Goal: Communication & Community: Participate in discussion

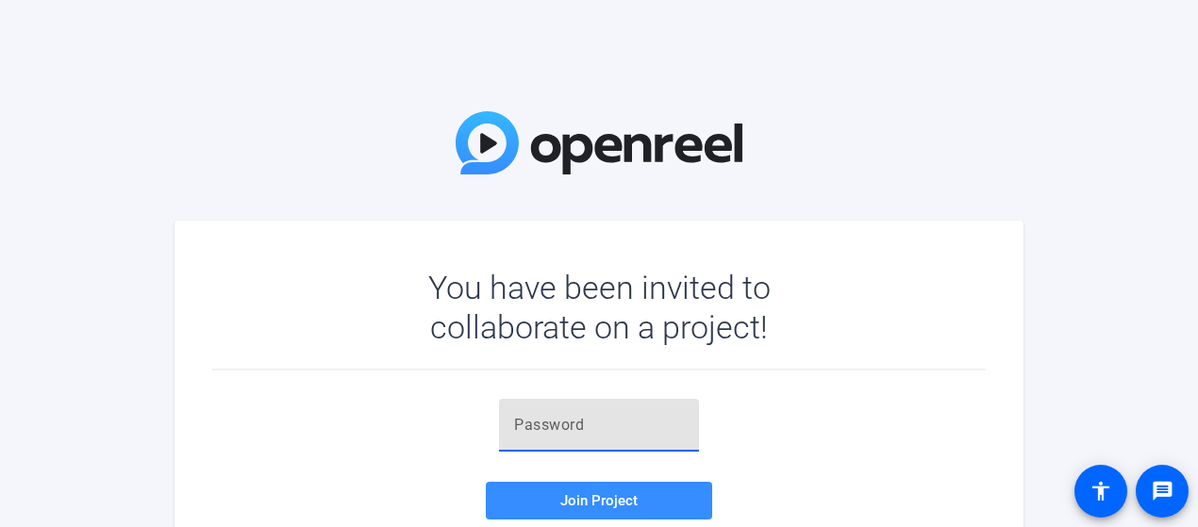
click at [556, 425] on input "text" at bounding box center [599, 425] width 170 height 23
type input "Tl(3)D"
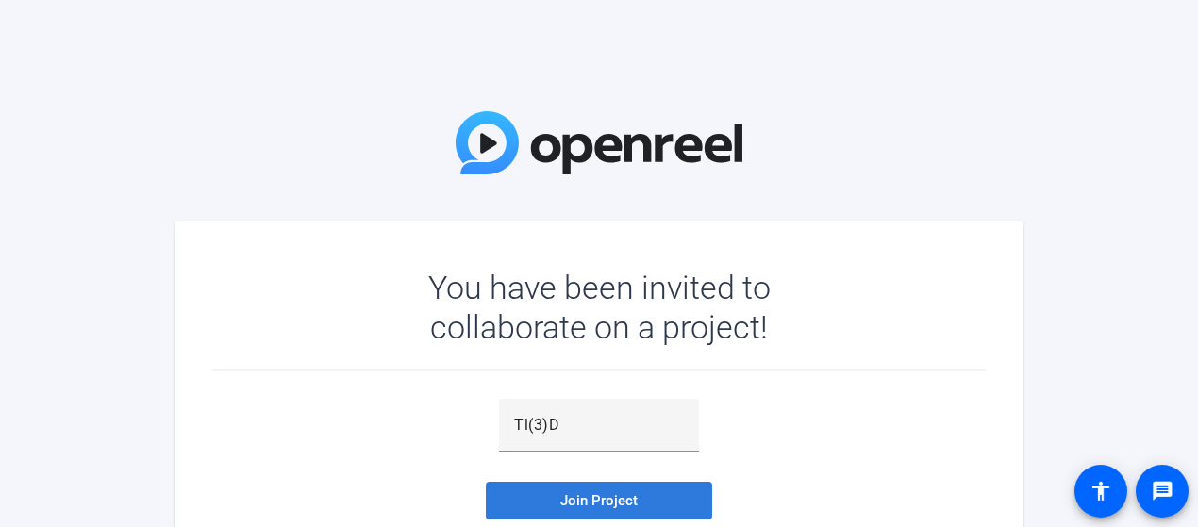
click at [587, 498] on span "Join Project" at bounding box center [598, 500] width 77 height 17
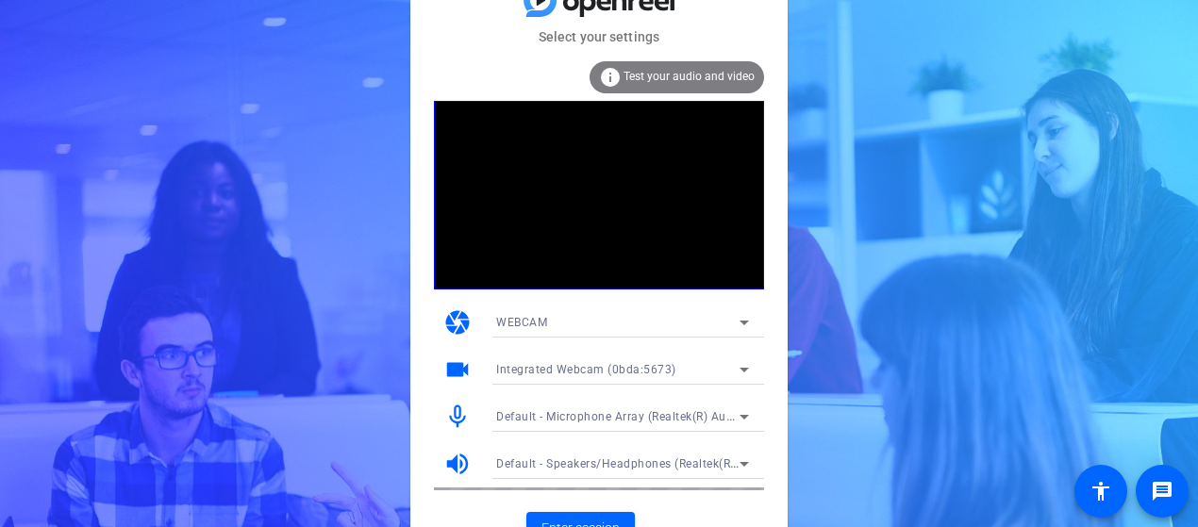
scroll to position [25, 0]
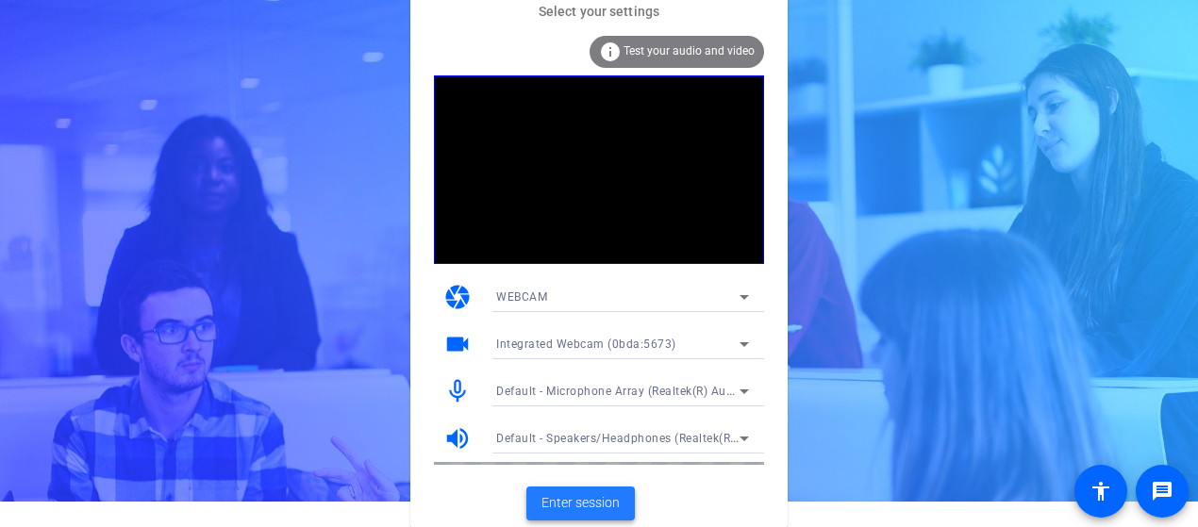
click at [587, 500] on span "Enter session" at bounding box center [580, 503] width 78 height 20
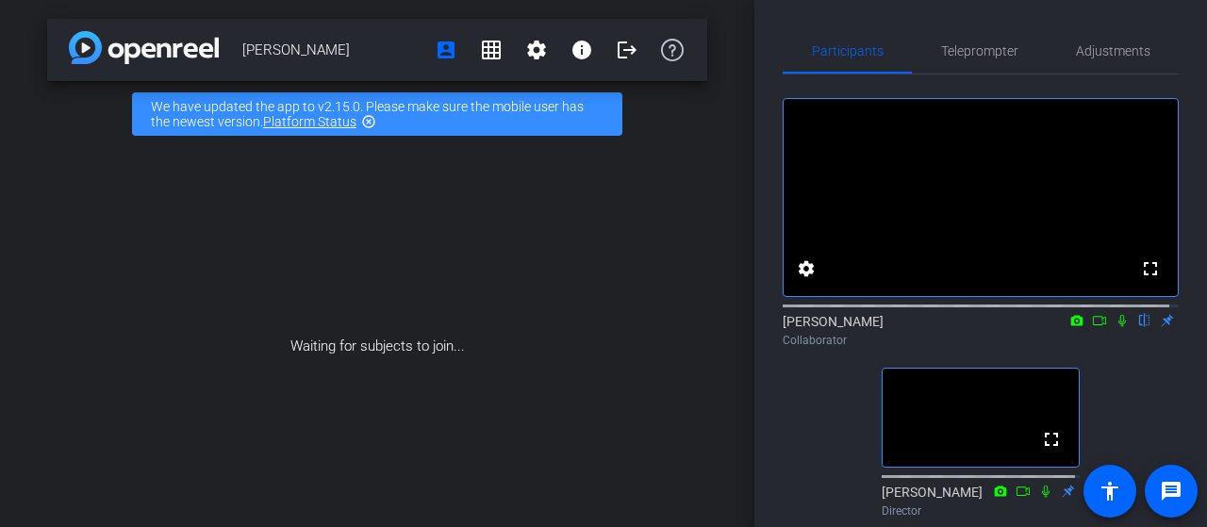
click at [1092, 327] on icon at bounding box center [1099, 320] width 15 height 13
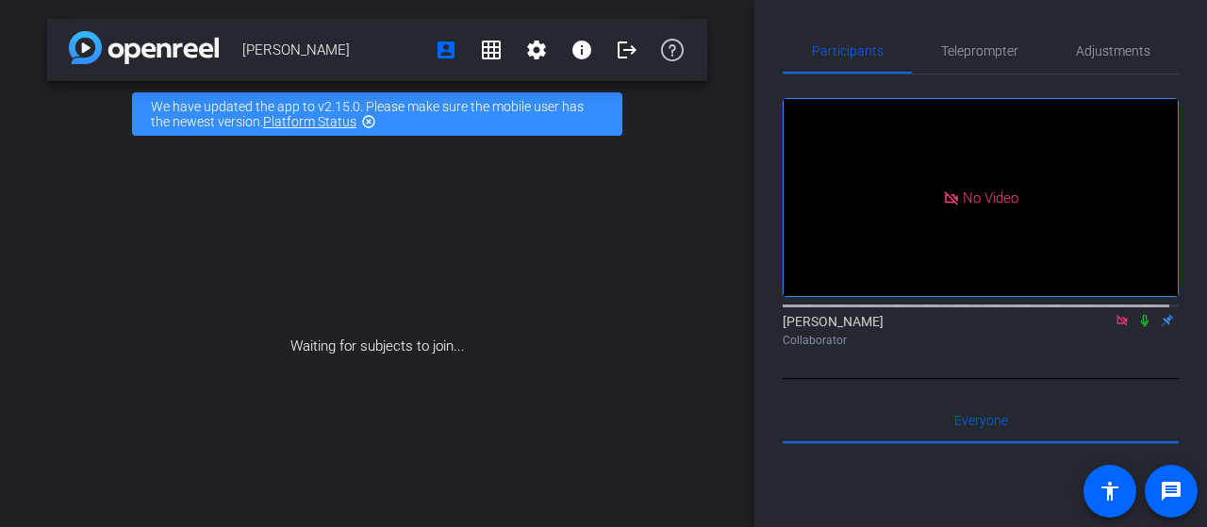
click at [1115, 327] on icon at bounding box center [1122, 320] width 15 height 13
click at [1092, 327] on icon at bounding box center [1099, 320] width 15 height 13
click at [1137, 327] on icon at bounding box center [1144, 320] width 15 height 13
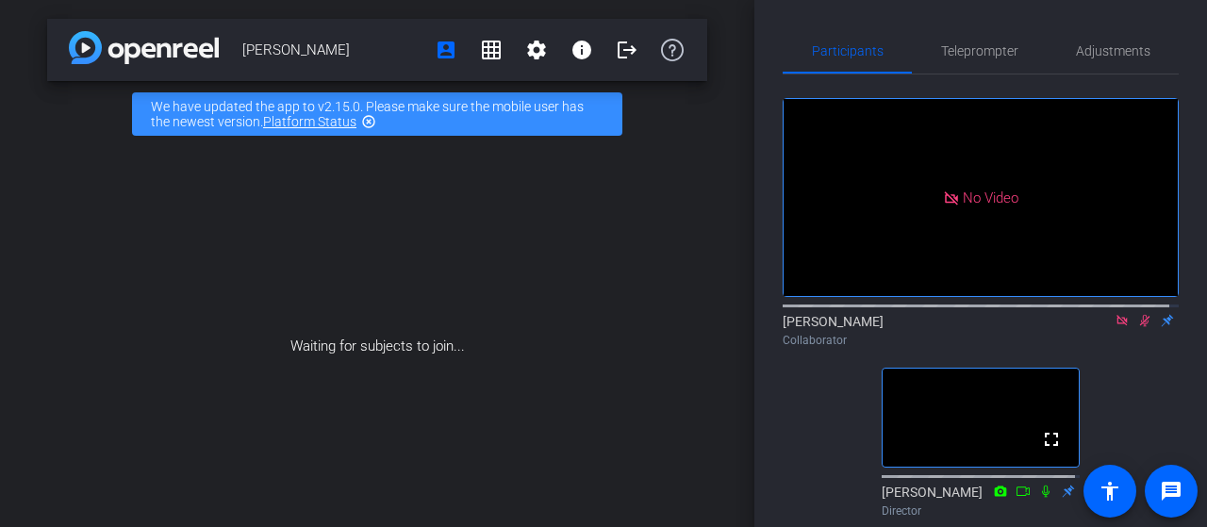
click at [1138, 327] on icon at bounding box center [1144, 320] width 15 height 13
click at [1116, 327] on icon at bounding box center [1122, 320] width 15 height 13
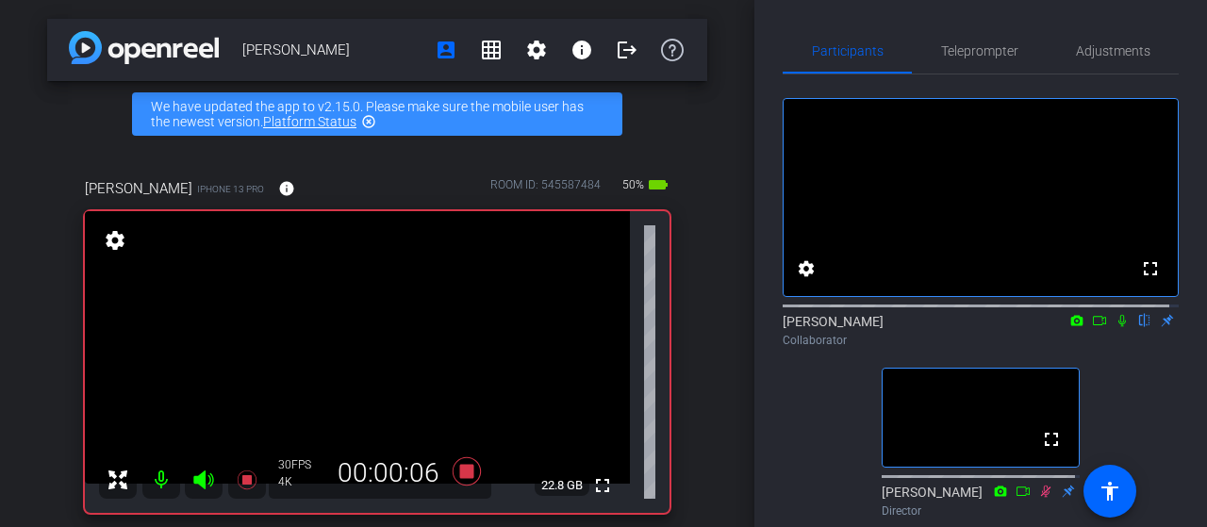
click at [1118, 327] on icon at bounding box center [1122, 321] width 8 height 12
click at [1117, 327] on icon at bounding box center [1122, 321] width 10 height 12
click at [1118, 327] on icon at bounding box center [1122, 321] width 8 height 12
click at [1117, 327] on icon at bounding box center [1122, 321] width 10 height 12
click at [1118, 327] on icon at bounding box center [1122, 321] width 8 height 12
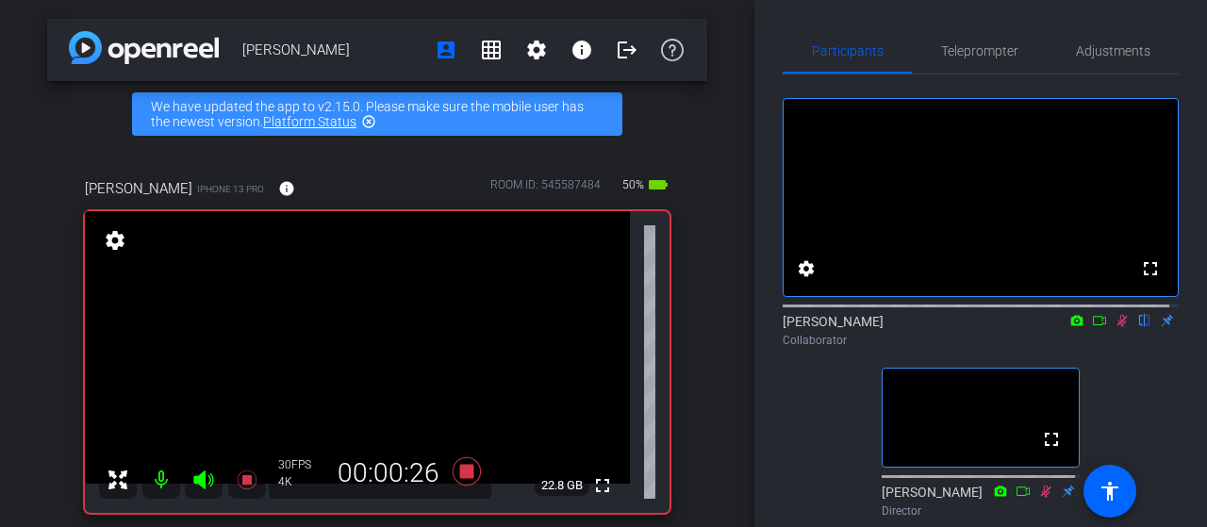
click at [1117, 327] on icon at bounding box center [1122, 321] width 10 height 12
click at [1118, 327] on icon at bounding box center [1122, 321] width 8 height 12
click at [1117, 327] on icon at bounding box center [1122, 321] width 10 height 12
click at [1118, 327] on icon at bounding box center [1122, 321] width 8 height 12
click at [1117, 327] on icon at bounding box center [1122, 321] width 10 height 12
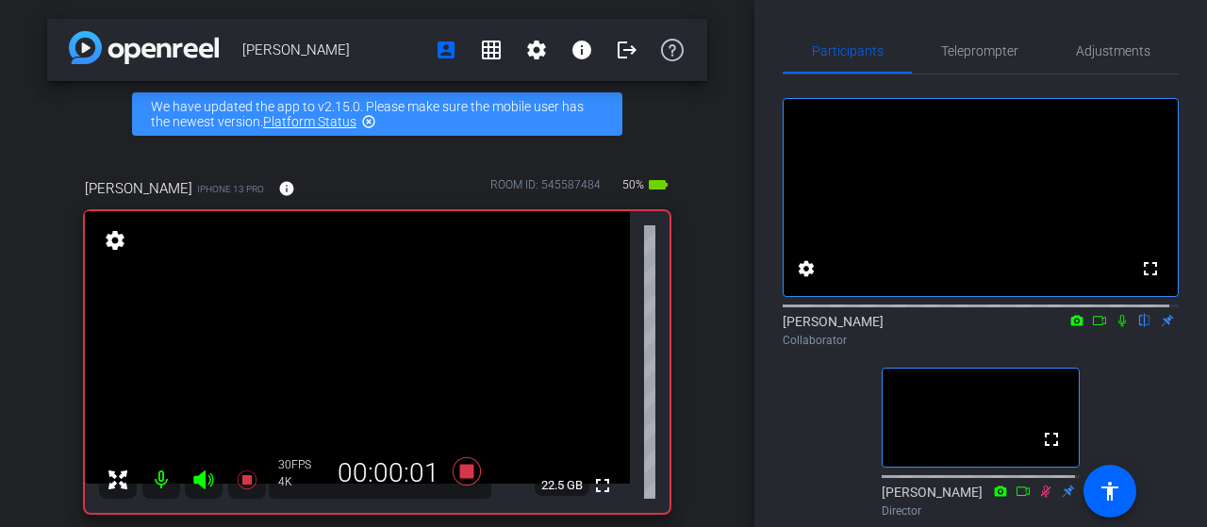
click at [1118, 327] on icon at bounding box center [1122, 321] width 8 height 12
click at [1117, 327] on icon at bounding box center [1122, 321] width 10 height 12
click at [1118, 327] on icon at bounding box center [1122, 321] width 8 height 12
click at [1115, 327] on icon at bounding box center [1122, 320] width 15 height 13
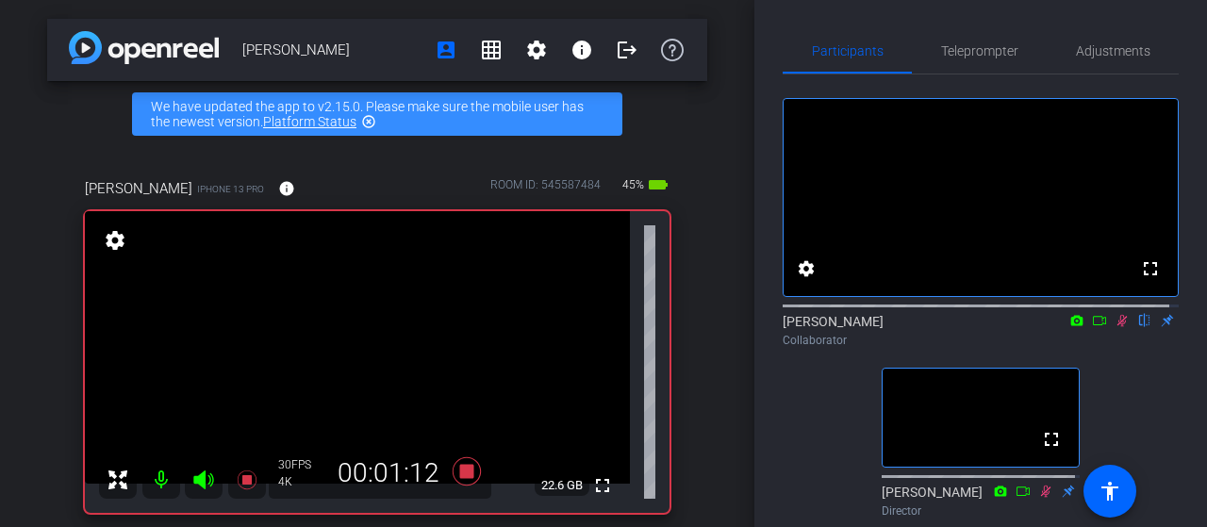
click at [1115, 327] on icon at bounding box center [1122, 320] width 15 height 13
click at [1118, 327] on icon at bounding box center [1122, 321] width 8 height 12
click at [1116, 327] on icon at bounding box center [1122, 320] width 15 height 13
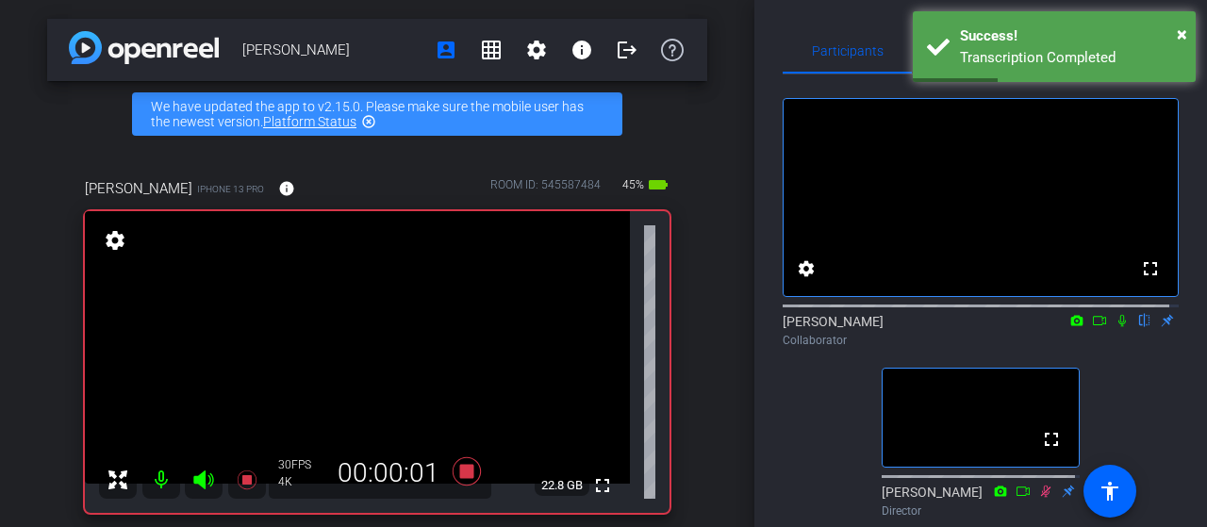
click at [1118, 327] on icon at bounding box center [1122, 321] width 8 height 12
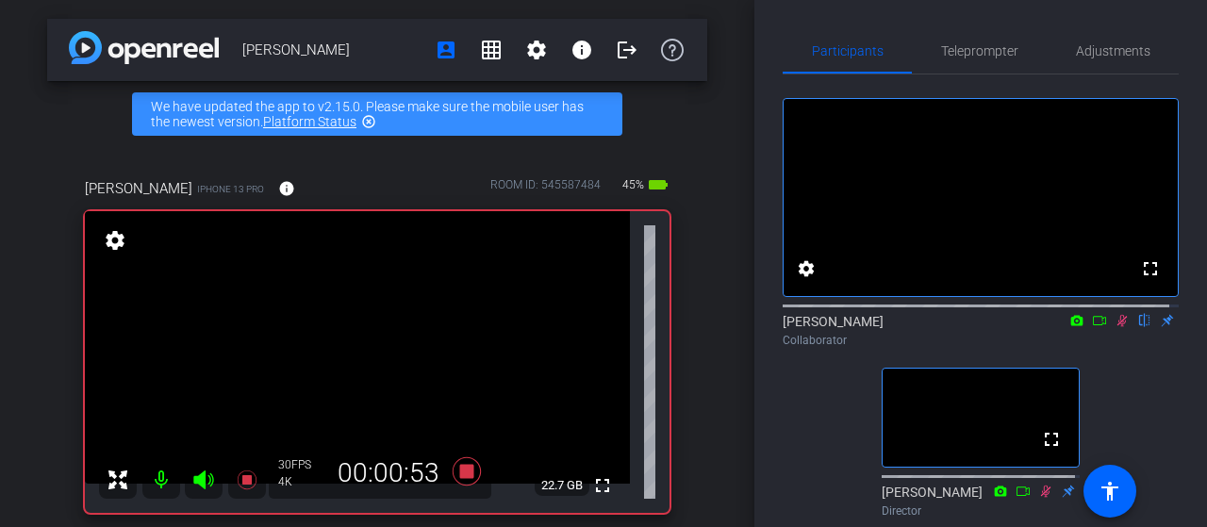
click at [1115, 327] on icon at bounding box center [1122, 320] width 15 height 13
